Goal: Transaction & Acquisition: Obtain resource

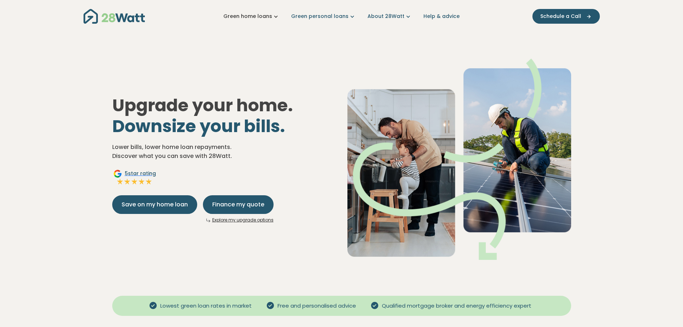
click at [277, 16] on icon "Main navigation" at bounding box center [276, 17] width 8 height 8
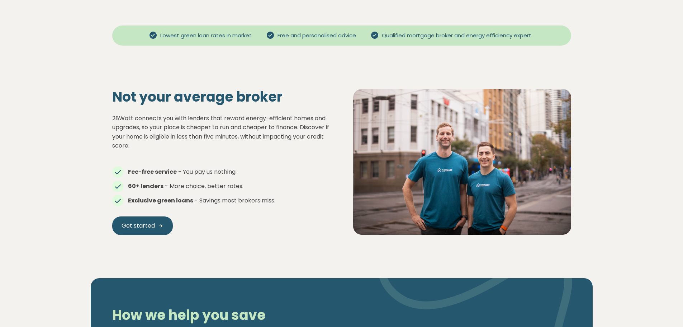
scroll to position [266, 0]
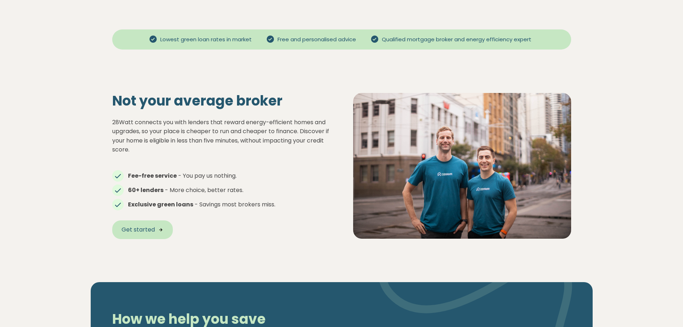
click at [127, 226] on span "Get started" at bounding box center [138, 229] width 33 height 9
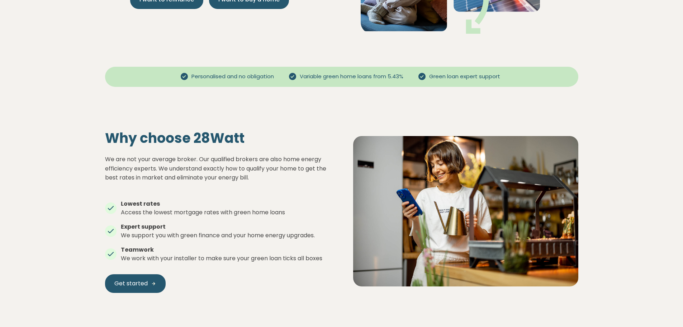
scroll to position [203, 0]
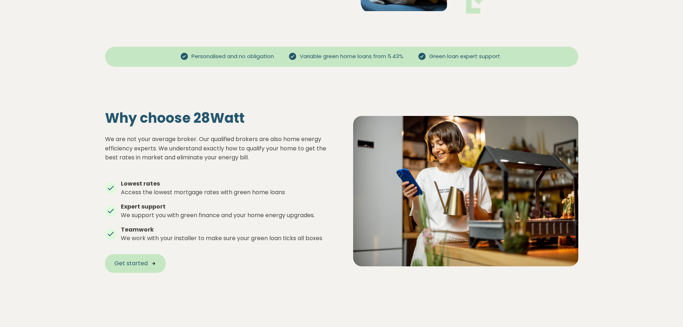
click at [121, 261] on span "Get started" at bounding box center [130, 263] width 33 height 9
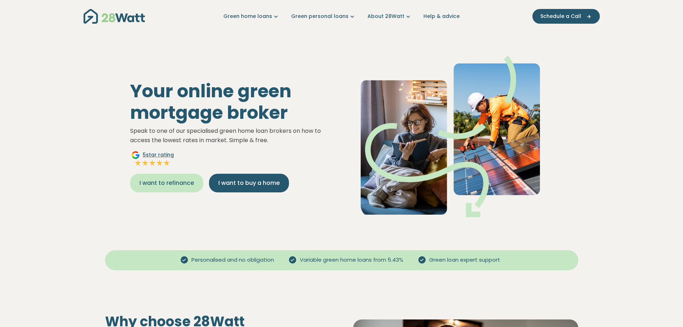
click at [183, 188] on button "I want to refinance" at bounding box center [166, 182] width 73 height 19
click at [349, 14] on icon "Main navigation" at bounding box center [352, 17] width 8 height 8
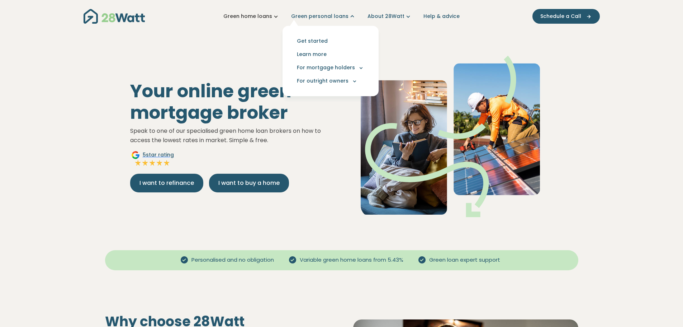
click at [280, 14] on icon "Main navigation" at bounding box center [276, 17] width 8 height 8
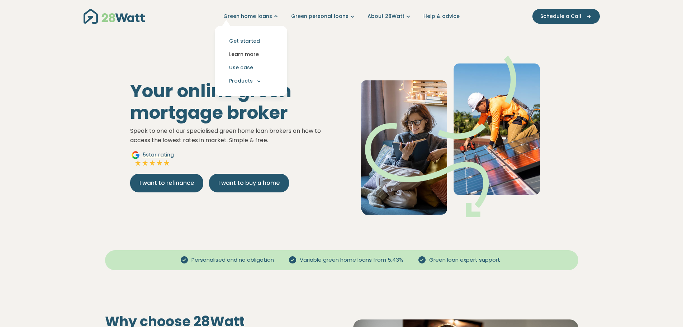
click at [253, 52] on link "Learn more" at bounding box center [250, 54] width 61 height 13
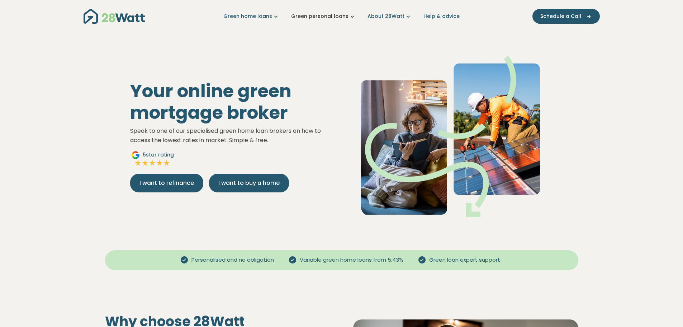
click at [316, 17] on link "Green personal loans" at bounding box center [323, 17] width 65 height 8
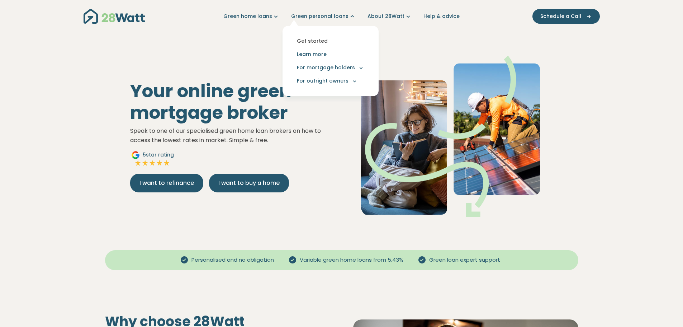
click at [314, 42] on link "Get started" at bounding box center [330, 40] width 85 height 13
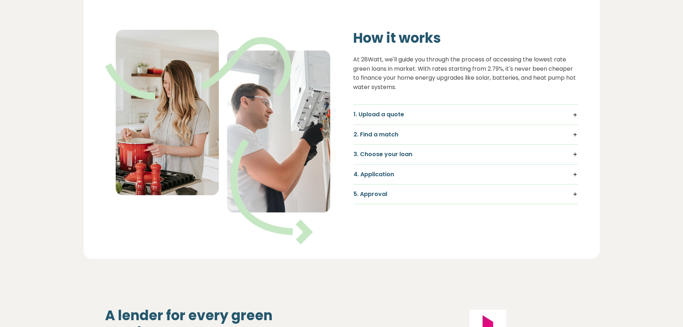
scroll to position [482, 0]
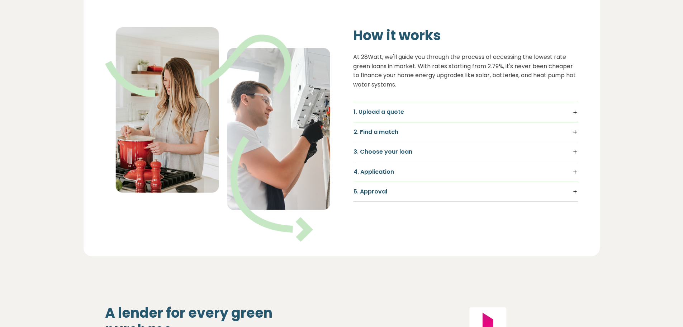
click at [575, 110] on h5 "1. Upload a quote" at bounding box center [465, 112] width 224 height 8
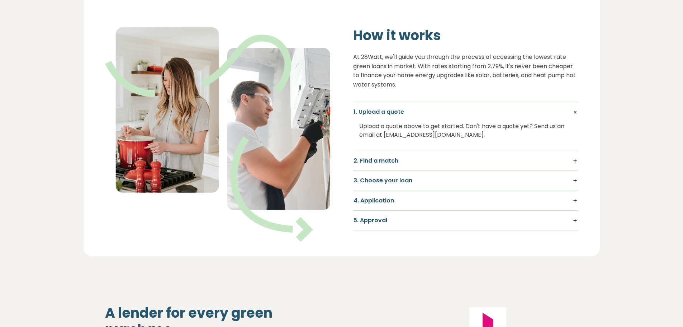
click at [572, 161] on h5 "2. Find a match" at bounding box center [465, 161] width 224 height 8
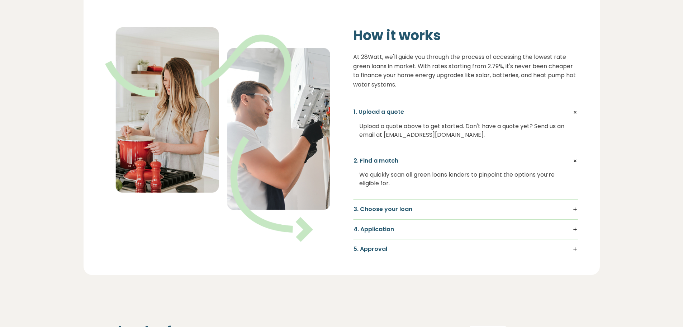
click at [573, 205] on h5 "3. Choose your loan" at bounding box center [465, 209] width 224 height 8
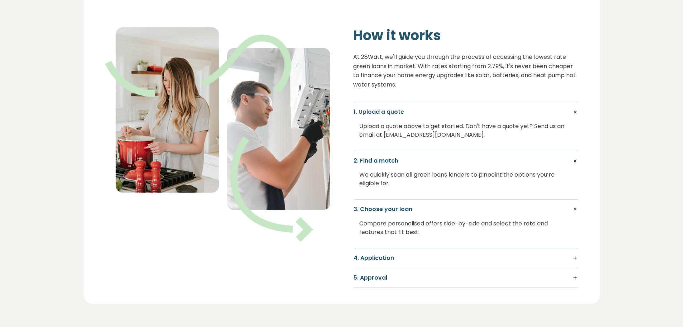
click at [573, 257] on h5 "4. Application" at bounding box center [465, 258] width 224 height 8
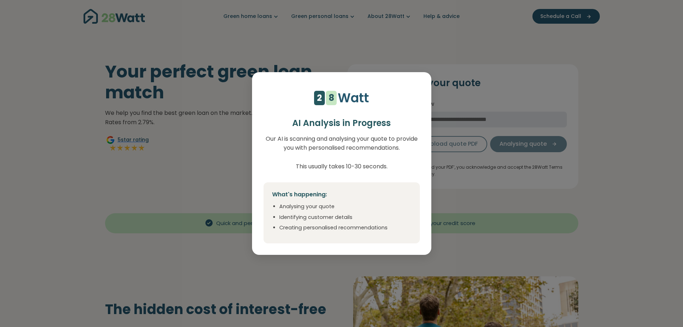
select select "***"
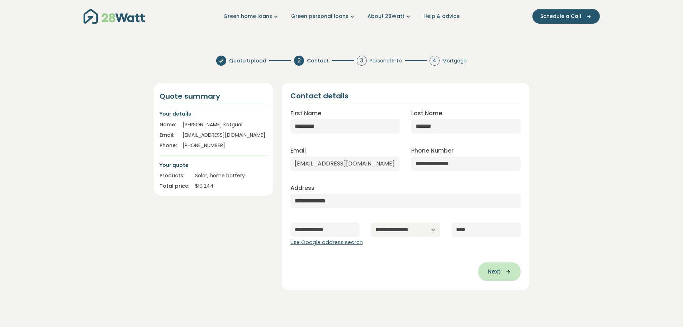
click at [496, 272] on span "Next" at bounding box center [493, 271] width 13 height 9
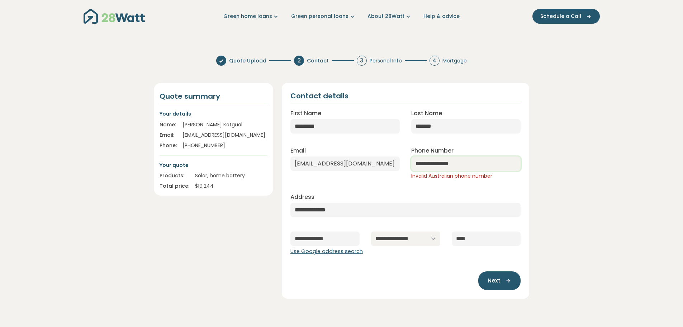
click at [427, 162] on input "**********" at bounding box center [465, 163] width 109 height 14
click at [431, 159] on input "**********" at bounding box center [465, 163] width 109 height 14
click at [432, 188] on div "**********" at bounding box center [406, 176] width 242 height 159
click at [516, 277] on button "Next" at bounding box center [499, 280] width 42 height 19
type input "**********"
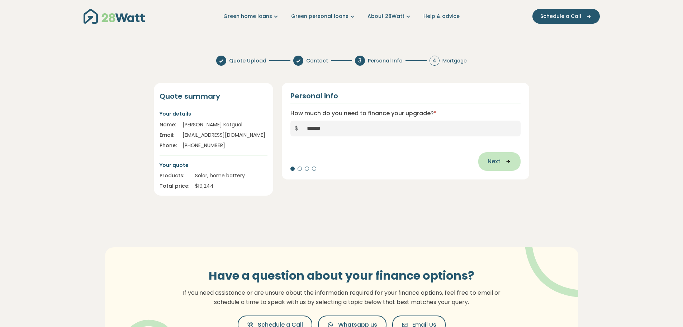
click at [482, 158] on button "Next" at bounding box center [499, 161] width 42 height 19
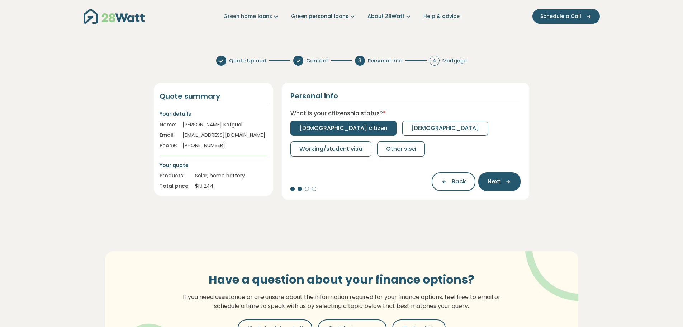
click at [347, 123] on button "[DEMOGRAPHIC_DATA] citizen" at bounding box center [343, 127] width 106 height 15
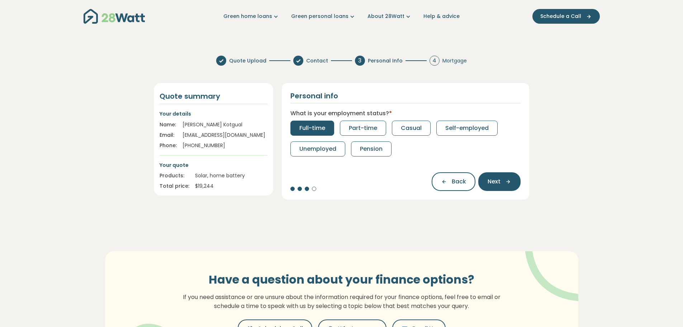
click at [310, 129] on span "Full-time" at bounding box center [312, 128] width 26 height 9
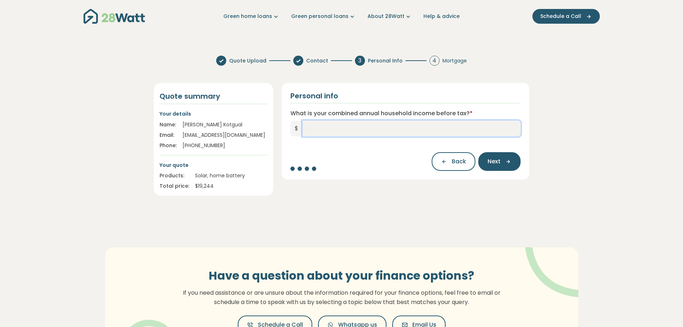
click at [331, 128] on input "What is your combined annual household income before tax? *" at bounding box center [412, 128] width 218 height 16
click at [397, 132] on input "What is your combined annual household income before tax? *" at bounding box center [412, 128] width 218 height 16
click at [385, 163] on div "Back Next" at bounding box center [405, 158] width 230 height 26
click at [493, 159] on span "Next" at bounding box center [493, 161] width 13 height 9
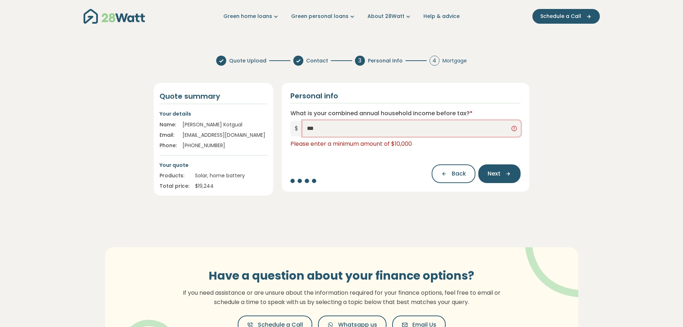
click at [371, 130] on input "***" at bounding box center [412, 128] width 218 height 16
type input "*******"
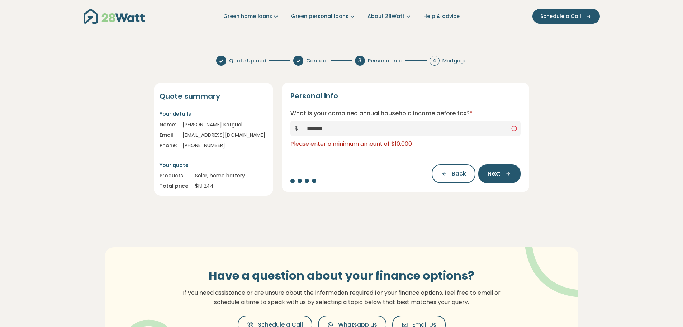
click at [358, 163] on div "Back Next" at bounding box center [405, 170] width 230 height 26
click at [494, 168] on button "Next" at bounding box center [499, 173] width 42 height 19
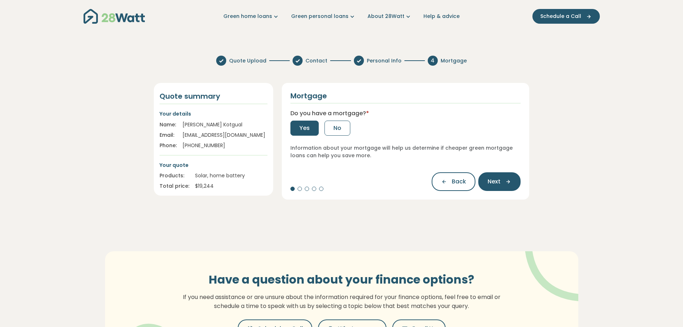
click at [310, 123] on button "Yes" at bounding box center [304, 127] width 28 height 15
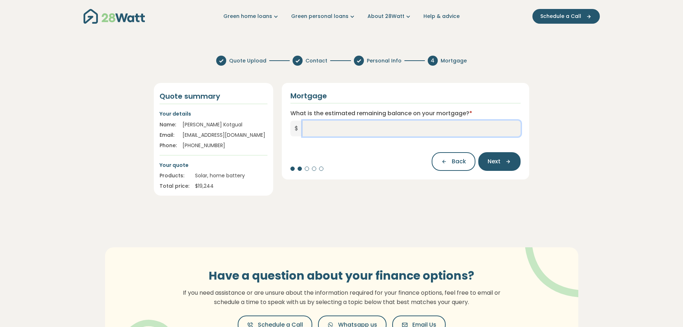
click at [310, 123] on input "What is the estimated remaining balance on your mortgage? *" at bounding box center [412, 128] width 218 height 16
type input "*******"
click at [354, 157] on div "Back Next" at bounding box center [405, 158] width 230 height 26
click at [505, 167] on button "Next" at bounding box center [499, 161] width 42 height 19
click at [416, 129] on input "What is your current interest rate? *" at bounding box center [405, 128] width 230 height 16
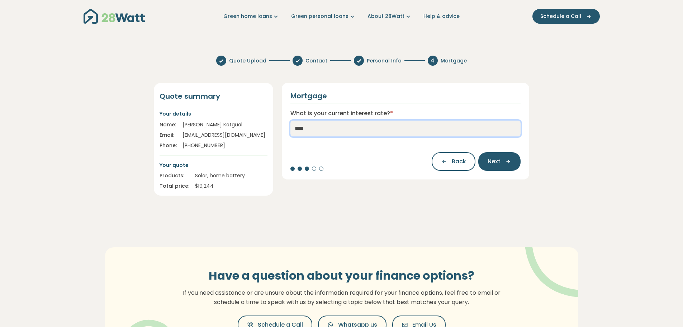
type input "****"
click at [397, 154] on div "Back Next" at bounding box center [405, 158] width 230 height 26
click at [511, 157] on button "Next" at bounding box center [499, 161] width 42 height 19
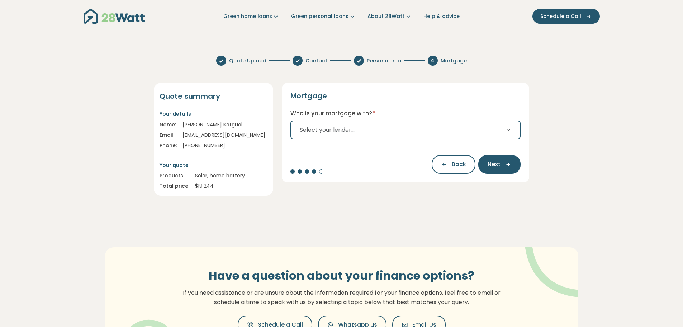
click at [467, 125] on button "Select your lender..." at bounding box center [405, 129] width 230 height 19
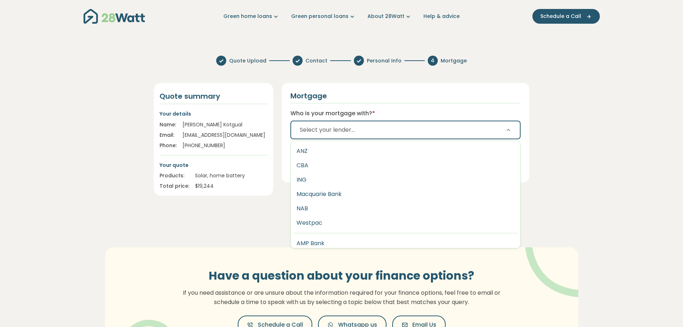
click at [432, 127] on button "Select your lender..." at bounding box center [405, 129] width 230 height 19
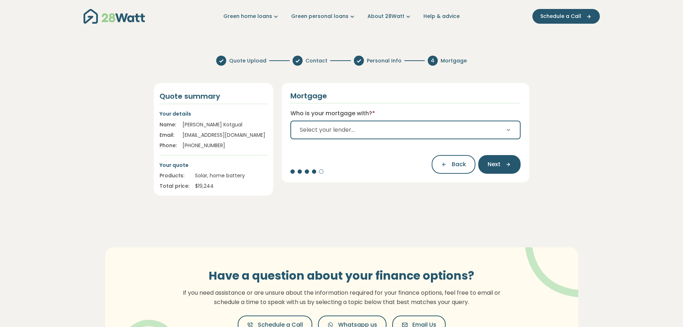
click at [432, 127] on button "Select your lender..." at bounding box center [405, 129] width 230 height 19
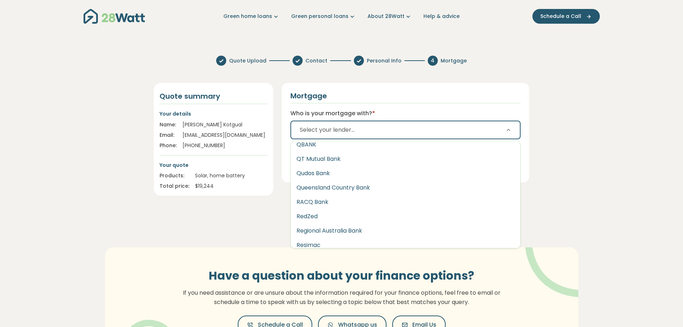
scroll to position [909, 0]
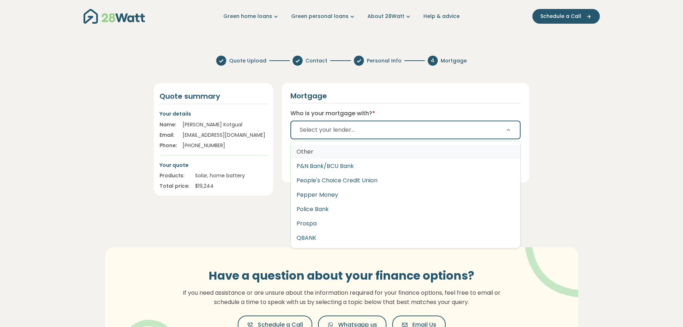
click at [422, 147] on button "Other" at bounding box center [406, 151] width 230 height 14
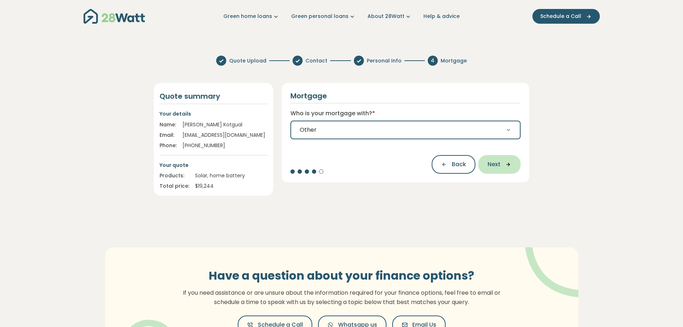
click at [493, 166] on span "Next" at bounding box center [493, 164] width 13 height 9
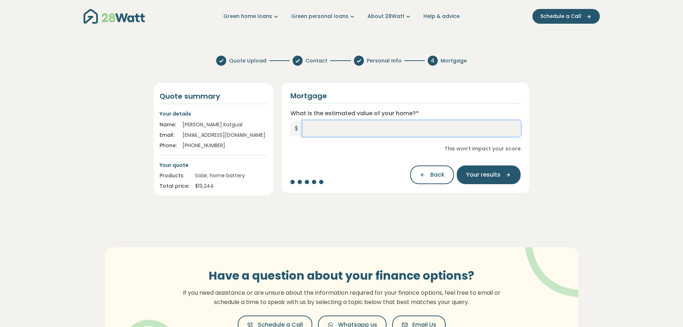
click at [418, 124] on input "What is the estimated value of your home? *" at bounding box center [412, 128] width 218 height 16
type input "*********"
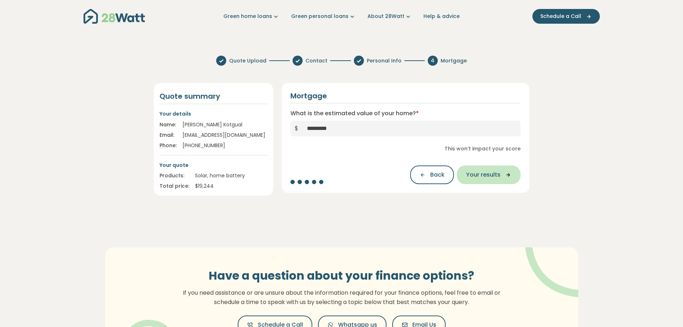
click at [496, 174] on span "Your results" at bounding box center [483, 174] width 34 height 9
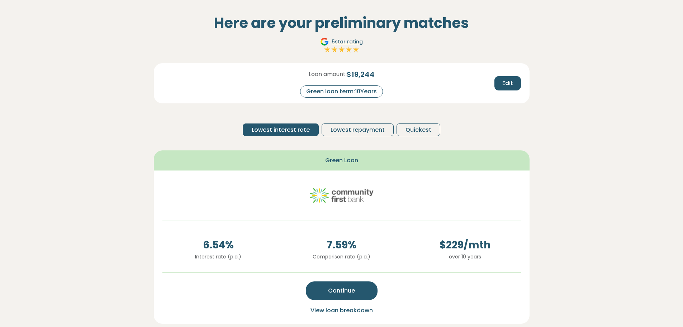
scroll to position [82, 0]
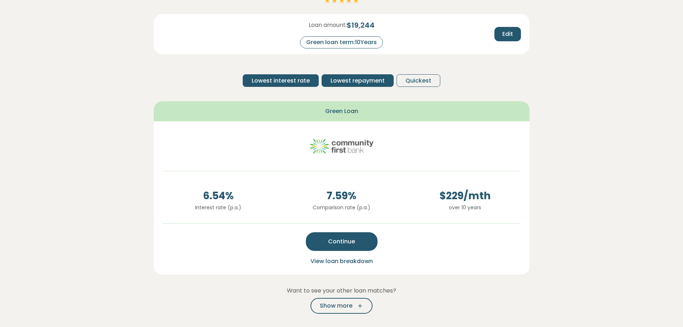
click at [364, 81] on span "Lowest repayment" at bounding box center [357, 80] width 54 height 9
click at [305, 82] on span "Lowest interest rate" at bounding box center [281, 80] width 58 height 9
click at [356, 79] on span "Lowest repayment" at bounding box center [357, 80] width 54 height 9
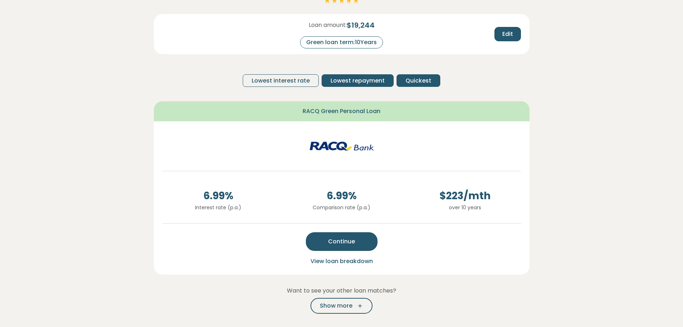
click at [419, 82] on span "Quickest" at bounding box center [418, 80] width 26 height 9
click at [377, 83] on span "Lowest repayment" at bounding box center [357, 80] width 54 height 9
click at [351, 263] on span "View loan breakdown" at bounding box center [341, 261] width 62 height 8
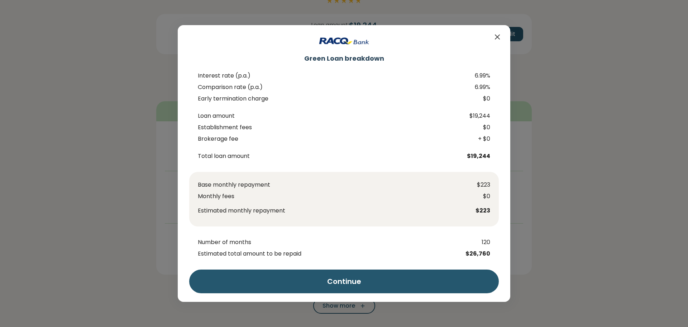
click at [501, 35] on icon "Close" at bounding box center [497, 37] width 9 height 9
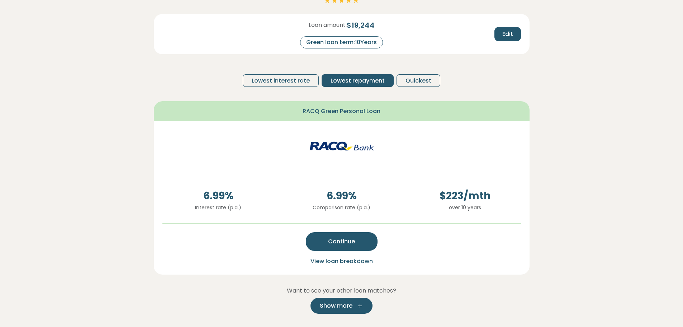
click at [347, 306] on span "Show more" at bounding box center [336, 305] width 33 height 9
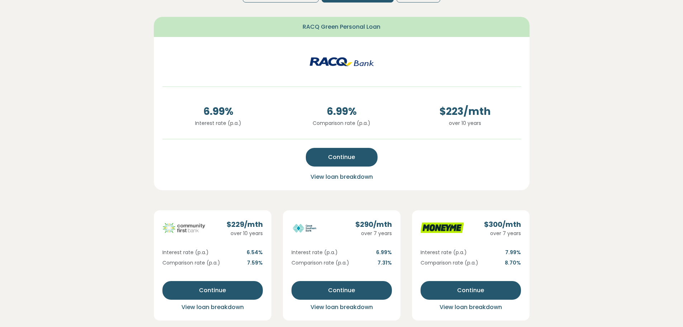
scroll to position [164, 0]
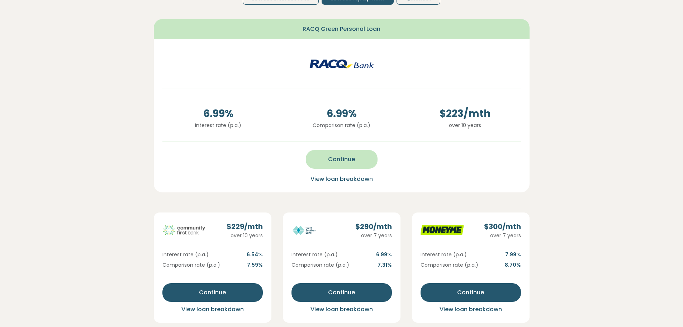
click at [335, 157] on span "Continue" at bounding box center [341, 159] width 27 height 9
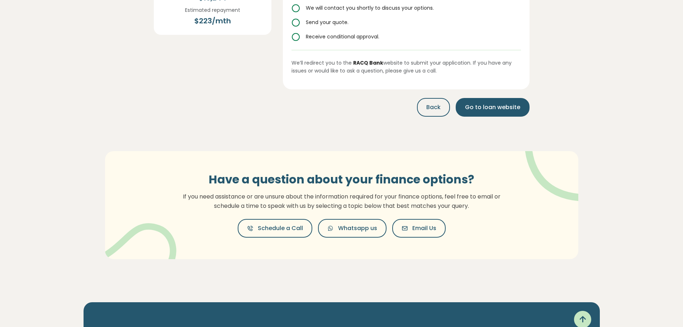
scroll to position [0, 0]
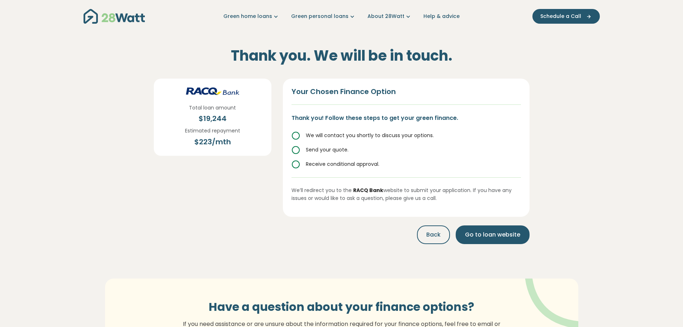
click at [296, 134] on icon at bounding box center [295, 135] width 9 height 9
click at [297, 147] on circle at bounding box center [295, 149] width 7 height 7
click at [499, 234] on span "Go to loan website" at bounding box center [492, 234] width 55 height 9
